Goal: Task Accomplishment & Management: Use online tool/utility

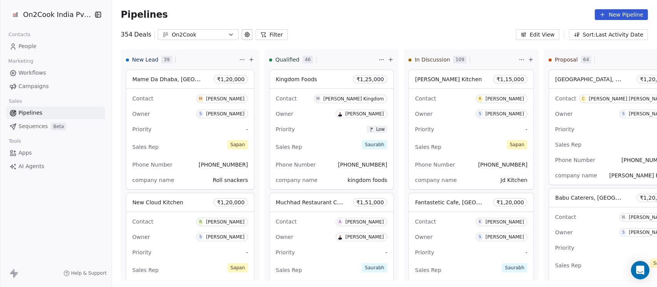
scroll to position [0, 440]
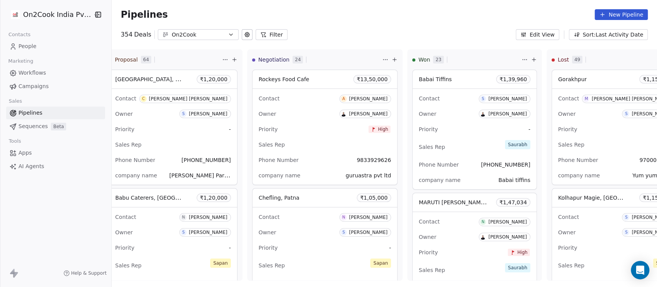
click at [228, 35] on icon "button" at bounding box center [231, 35] width 6 height 6
click at [258, 33] on html "On2Cook India Pvt. Ltd. Contacts People Marketing Workflows Campaigns Sales Pip…" at bounding box center [328, 143] width 657 height 287
click at [260, 33] on icon at bounding box center [263, 35] width 6 height 6
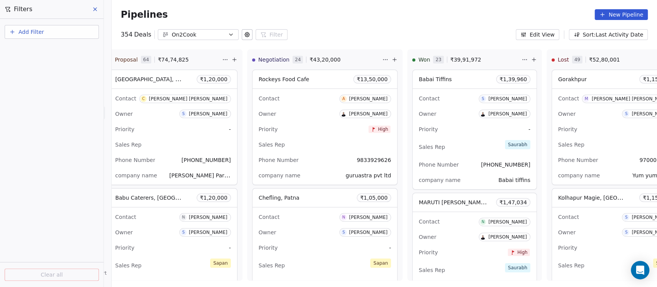
click at [53, 34] on button "Add Filter" at bounding box center [52, 32] width 94 height 14
click at [49, 50] on span "Deal properties" at bounding box center [34, 50] width 42 height 8
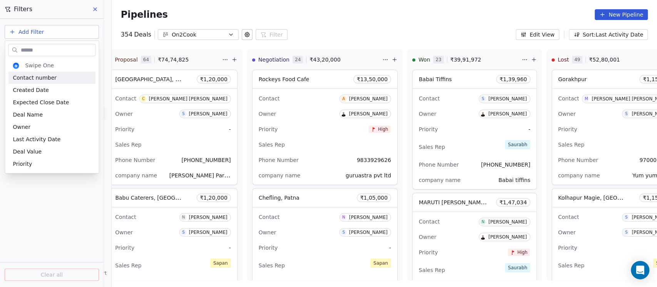
click at [56, 49] on input "text" at bounding box center [57, 49] width 76 height 11
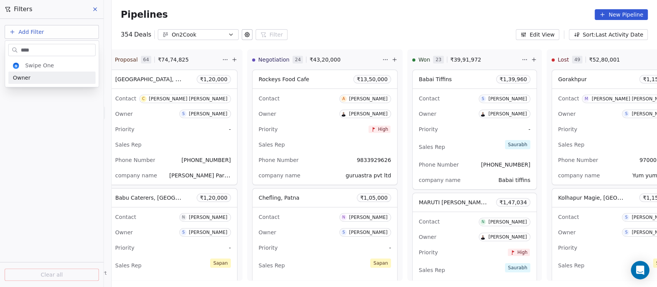
type input "*****"
click at [45, 76] on div "Owner" at bounding box center [52, 78] width 78 height 8
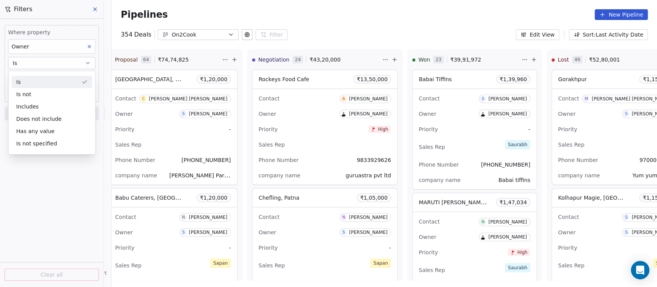
click at [43, 81] on div "Is" at bounding box center [52, 82] width 80 height 12
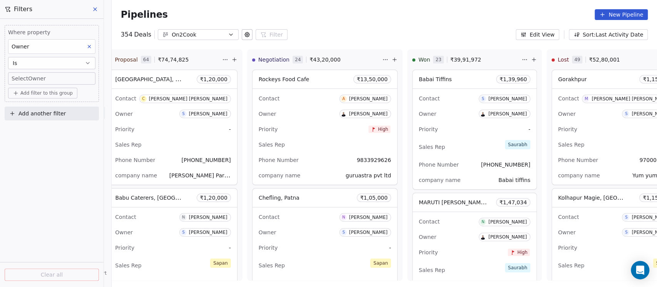
click at [38, 79] on body "On2Cook India Pvt. Ltd. Contacts People Marketing Workflows Campaigns Sales Pip…" at bounding box center [328, 143] width 657 height 287
type input "*****"
click at [52, 108] on span "[PERSON_NAME]" at bounding box center [45, 105] width 52 height 8
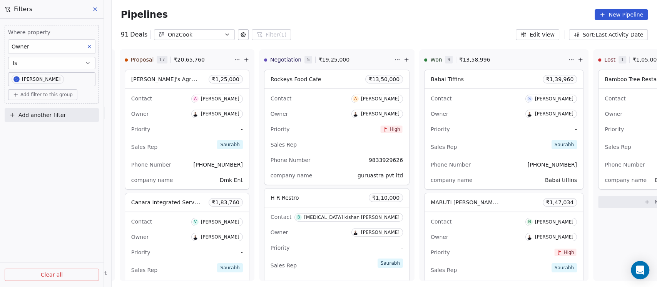
click at [45, 96] on span "Add filter to this group" at bounding box center [46, 95] width 52 height 6
click at [43, 112] on span "Deal properties" at bounding box center [37, 111] width 42 height 8
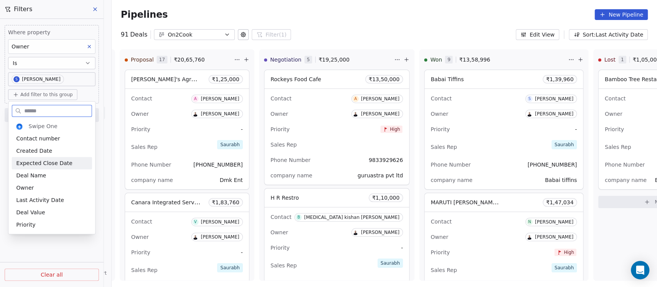
click at [40, 161] on span "Expected Close Date" at bounding box center [44, 163] width 56 height 8
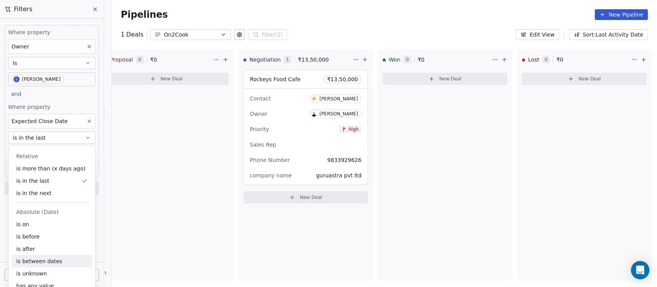
click at [38, 257] on div "is between dates" at bounding box center [52, 261] width 80 height 12
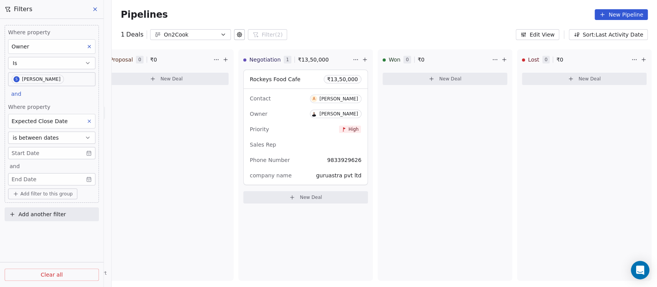
click at [50, 149] on body "On2Cook India Pvt. Ltd. Contacts People Marketing Workflows Campaigns Sales Pip…" at bounding box center [328, 143] width 657 height 287
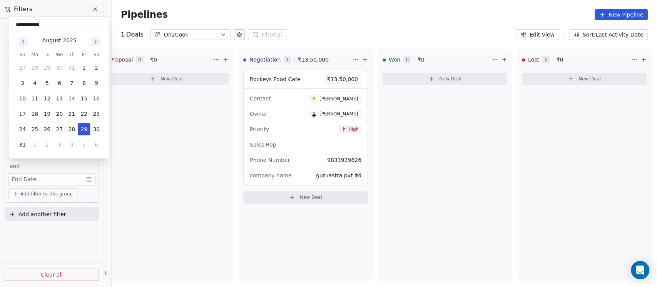
click at [98, 43] on icon "Go to next month" at bounding box center [95, 42] width 6 height 6
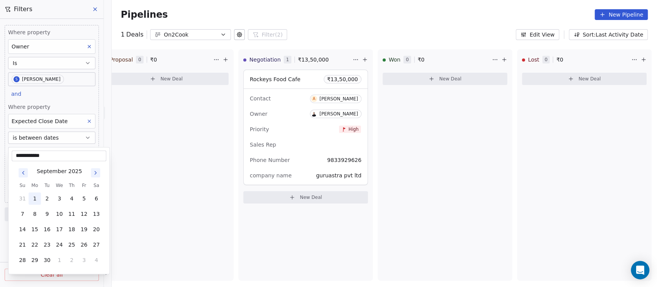
click at [38, 199] on button "1" at bounding box center [34, 198] width 12 height 12
type input "**********"
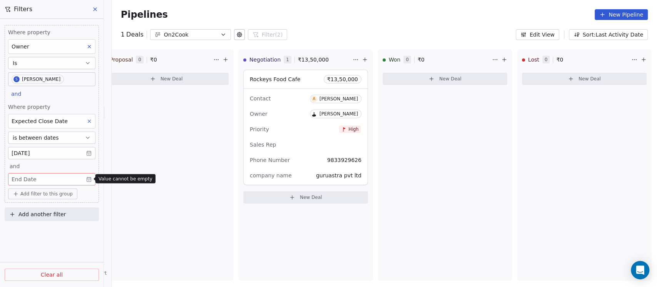
click at [60, 178] on body "On2Cook India Pvt. Ltd. Contacts People Marketing Workflows Campaigns Sales Pip…" at bounding box center [328, 143] width 657 height 287
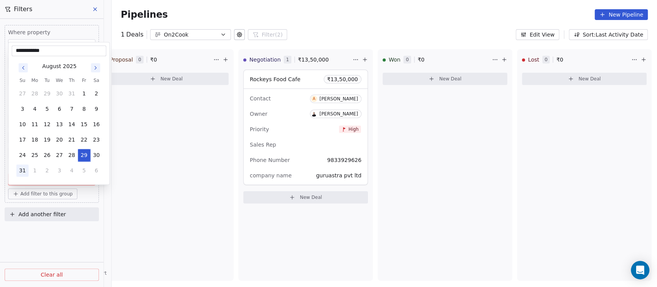
click at [22, 170] on button "31" at bounding box center [22, 170] width 12 height 12
type input "**********"
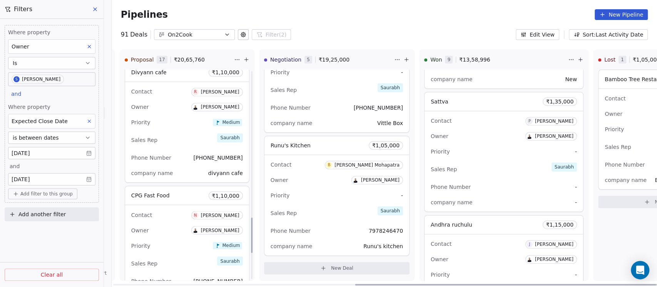
scroll to position [872, 0]
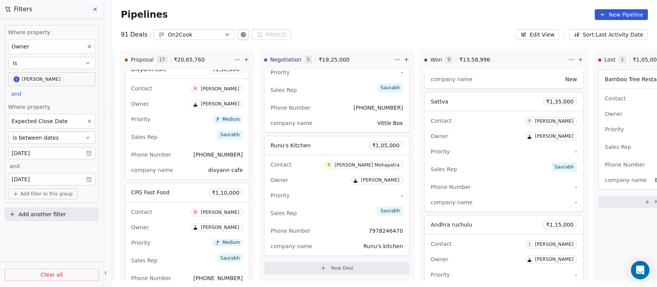
click at [60, 180] on body "On2Cook India Pvt. Ltd. Contacts People Marketing Workflows Campaigns Sales Pip…" at bounding box center [328, 143] width 657 height 287
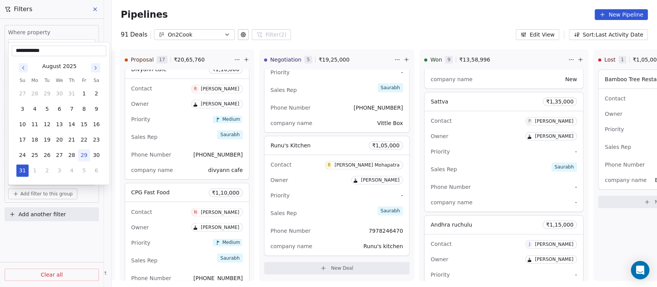
click at [94, 69] on icon "Go to next month" at bounding box center [95, 68] width 6 height 6
click at [47, 169] on button "30" at bounding box center [47, 170] width 12 height 12
type input "**********"
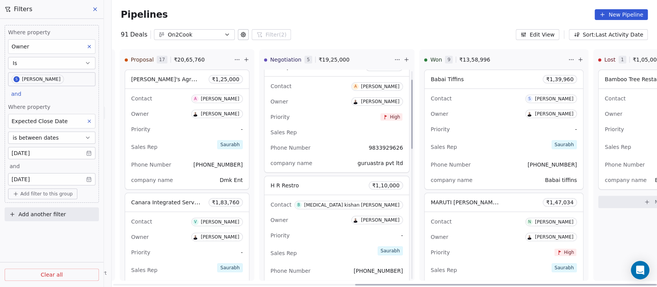
scroll to position [0, 0]
